Goal: Task Accomplishment & Management: Use online tool/utility

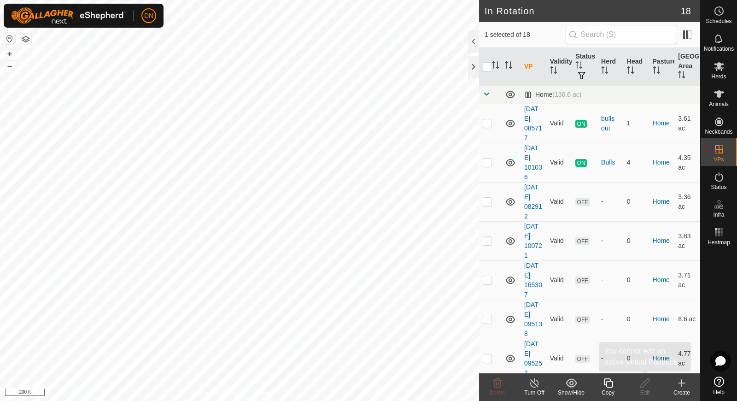
scroll to position [507, 0]
click at [25, 35] on button "button" at bounding box center [25, 39] width 11 height 11
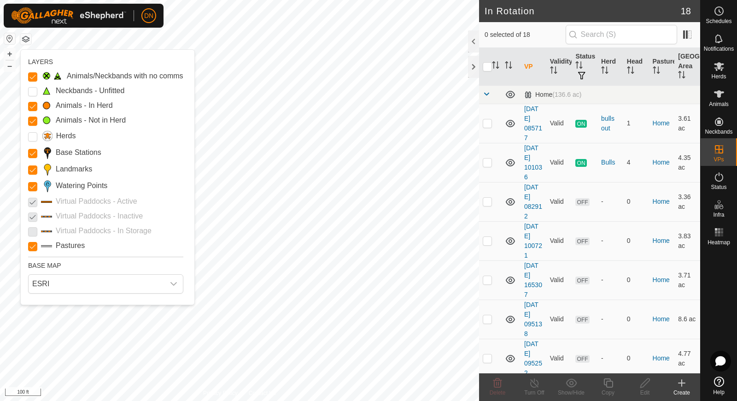
click at [31, 199] on p-checkbox at bounding box center [32, 201] width 9 height 11
click at [31, 201] on p-checkbox at bounding box center [32, 201] width 9 height 11
click at [32, 203] on p-checkbox at bounding box center [32, 201] width 9 height 11
click at [32, 216] on p-checkbox at bounding box center [32, 216] width 9 height 11
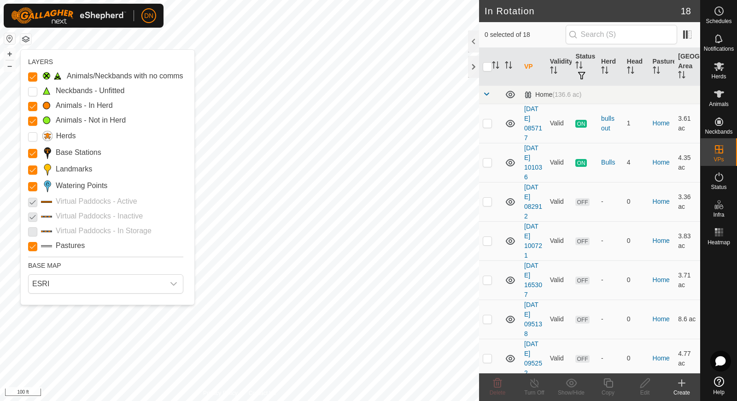
click at [32, 216] on p-checkbox at bounding box center [32, 216] width 9 height 11
click at [31, 236] on div "Animals/Neckbands with no comms Neckbands - Unfitted Animals - In Herd Animals …" at bounding box center [105, 160] width 155 height 181
click at [177, 281] on icon "dropdown trigger" at bounding box center [173, 283] width 7 height 7
